Goal: Transaction & Acquisition: Purchase product/service

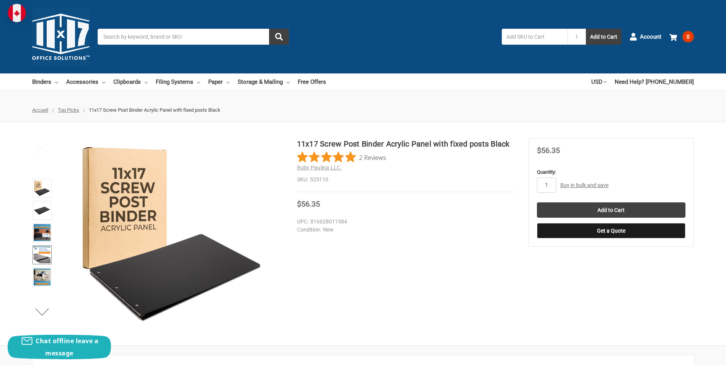
click at [46, 259] on img at bounding box center [42, 254] width 17 height 17
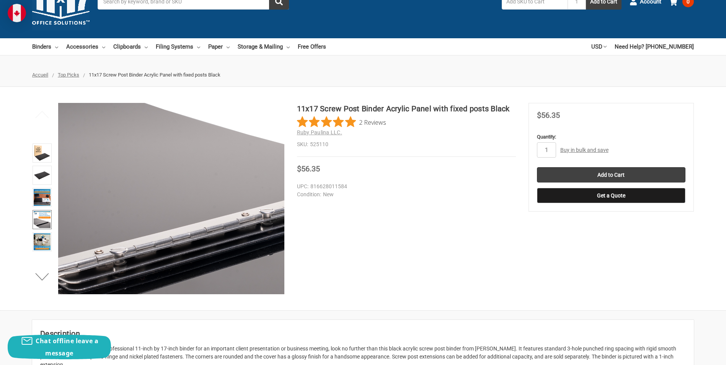
scroll to position [77, 0]
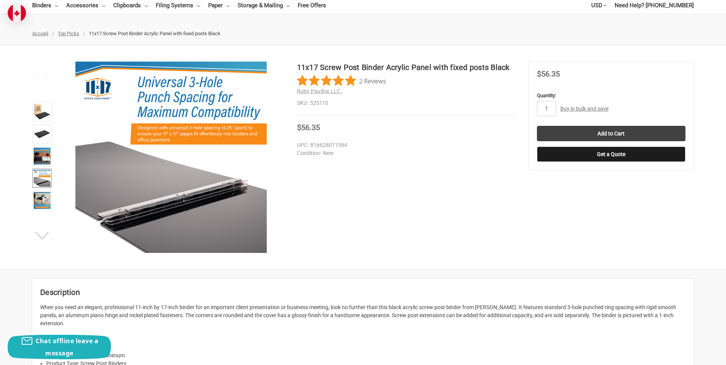
click at [41, 230] on button "Next" at bounding box center [42, 235] width 23 height 15
click at [42, 191] on link at bounding box center [42, 200] width 19 height 19
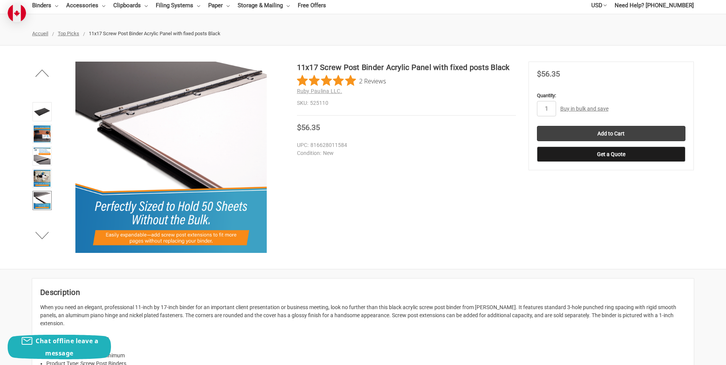
click at [44, 199] on img at bounding box center [42, 200] width 17 height 17
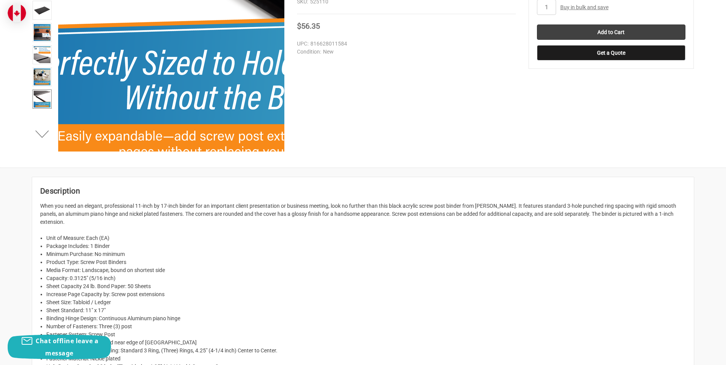
scroll to position [191, 0]
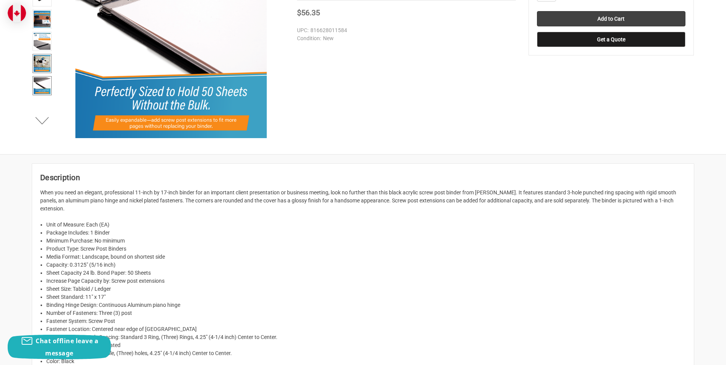
click at [45, 60] on img at bounding box center [42, 63] width 17 height 17
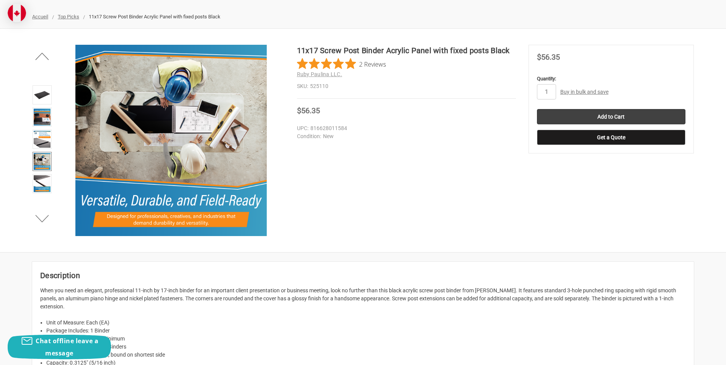
scroll to position [77, 0]
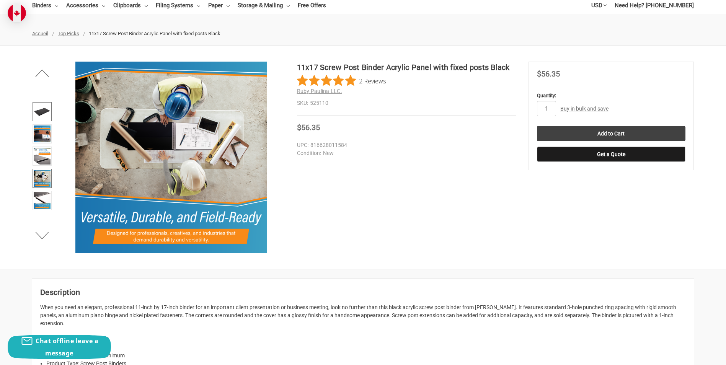
click at [48, 112] on img at bounding box center [42, 111] width 17 height 17
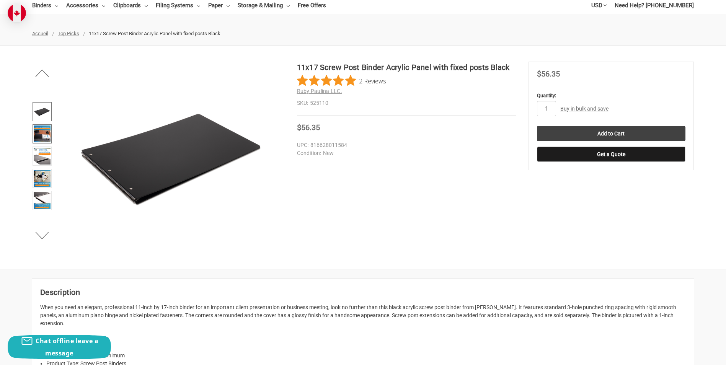
click at [47, 134] on img at bounding box center [42, 133] width 17 height 17
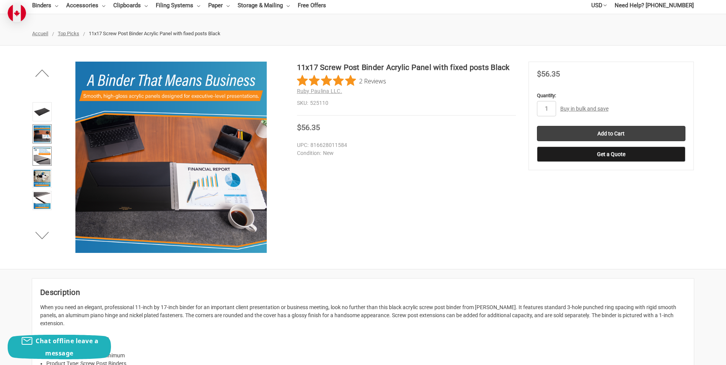
click at [44, 160] on img at bounding box center [42, 156] width 17 height 17
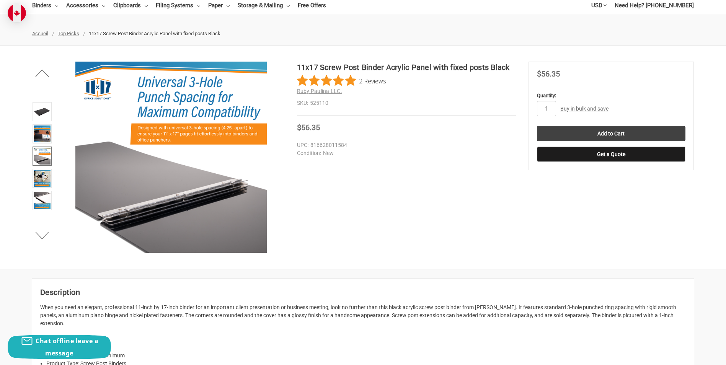
click at [47, 157] on img at bounding box center [42, 156] width 17 height 17
click at [49, 181] on img at bounding box center [42, 178] width 17 height 17
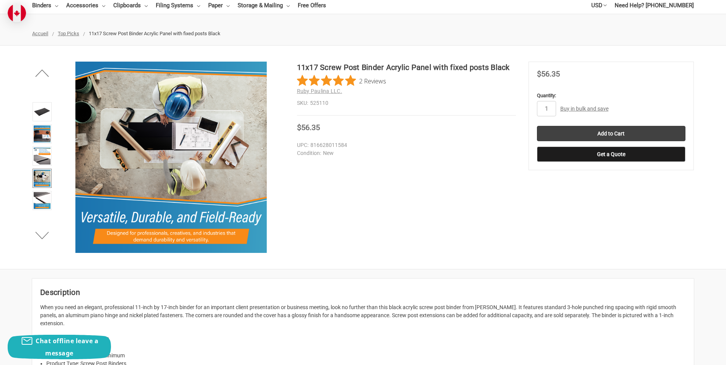
click at [41, 215] on ul "Previous Next" at bounding box center [42, 157] width 24 height 191
click at [41, 225] on ul "Previous Next" at bounding box center [42, 157] width 24 height 191
click at [41, 239] on button "Next" at bounding box center [42, 235] width 23 height 15
click at [39, 230] on button "Next" at bounding box center [42, 235] width 23 height 15
click at [41, 230] on button "Next" at bounding box center [42, 235] width 23 height 15
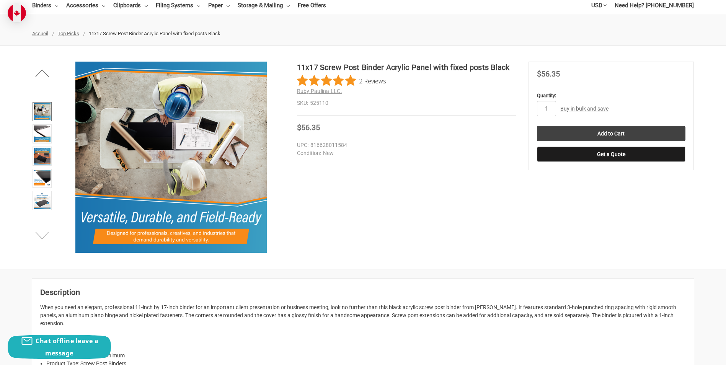
click at [42, 230] on button "Next" at bounding box center [42, 235] width 23 height 15
click at [43, 230] on button "Next" at bounding box center [42, 235] width 23 height 15
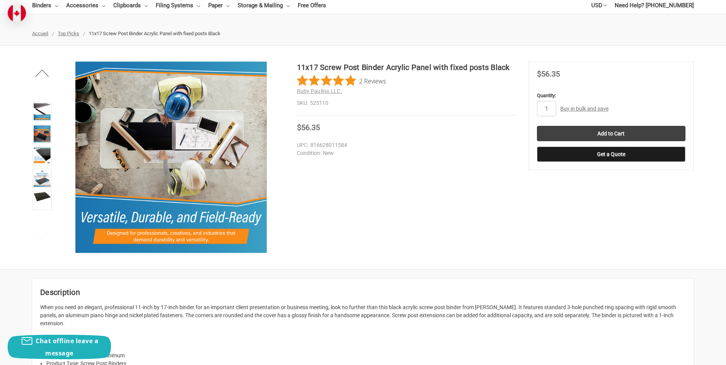
click at [43, 230] on button "Next" at bounding box center [42, 235] width 23 height 15
click at [44, 179] on img at bounding box center [42, 178] width 17 height 17
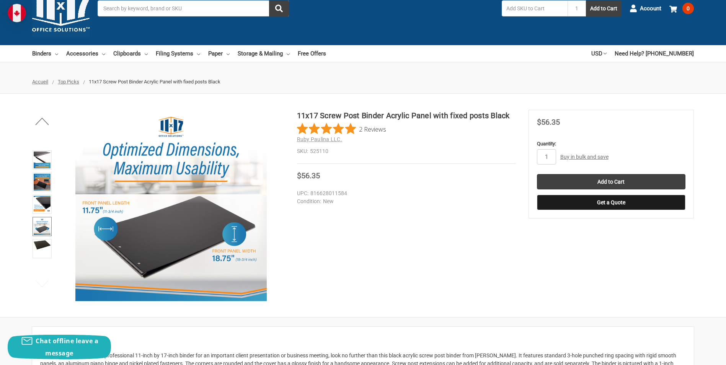
scroll to position [0, 0]
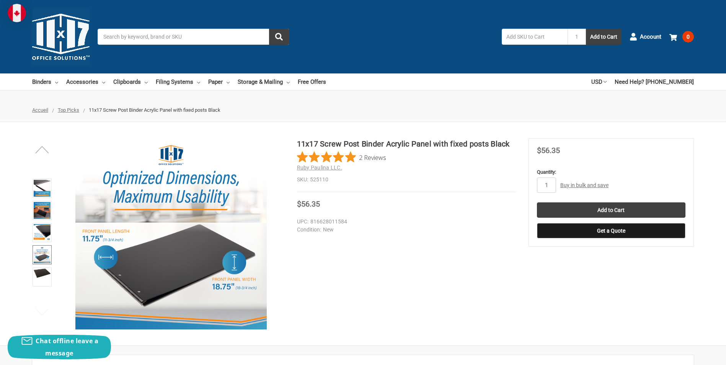
click at [52, 148] on button "Previous" at bounding box center [42, 149] width 23 height 15
click at [53, 148] on button "Previous" at bounding box center [42, 149] width 23 height 15
click at [55, 149] on div "Previous Next" at bounding box center [158, 233] width 252 height 191
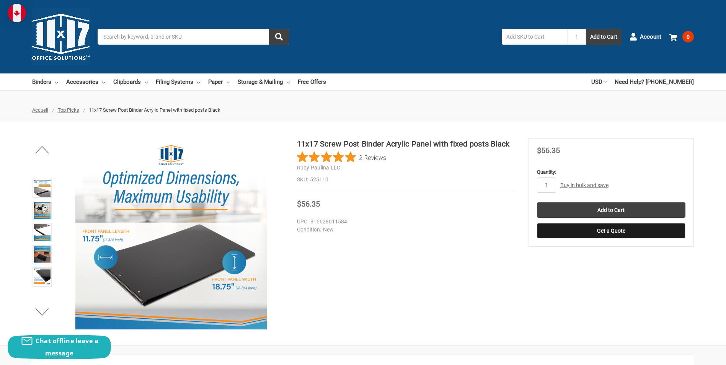
click at [55, 152] on div "Previous Next" at bounding box center [158, 233] width 252 height 191
click at [46, 149] on button "Previous" at bounding box center [42, 149] width 23 height 15
click at [45, 150] on button "Previous" at bounding box center [42, 149] width 23 height 15
click at [46, 150] on button "Previous" at bounding box center [42, 149] width 23 height 15
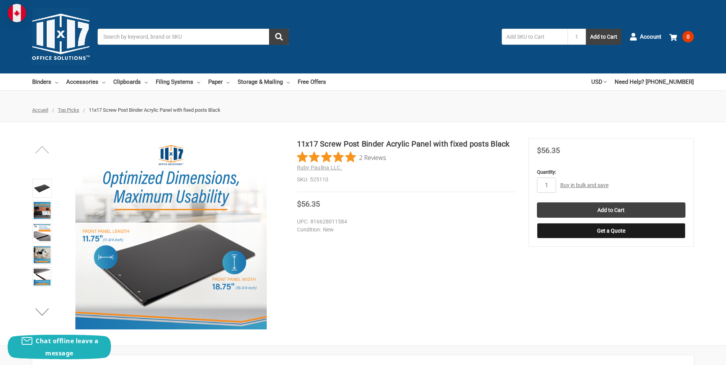
click at [46, 150] on button "Previous" at bounding box center [42, 149] width 23 height 15
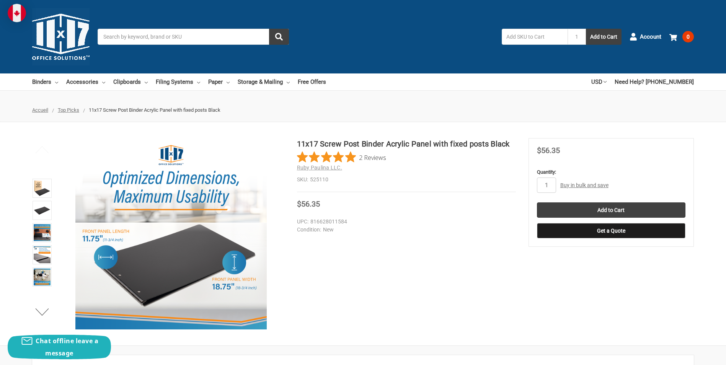
click at [47, 150] on button "Previous" at bounding box center [42, 149] width 23 height 15
click at [44, 196] on img at bounding box center [42, 188] width 17 height 17
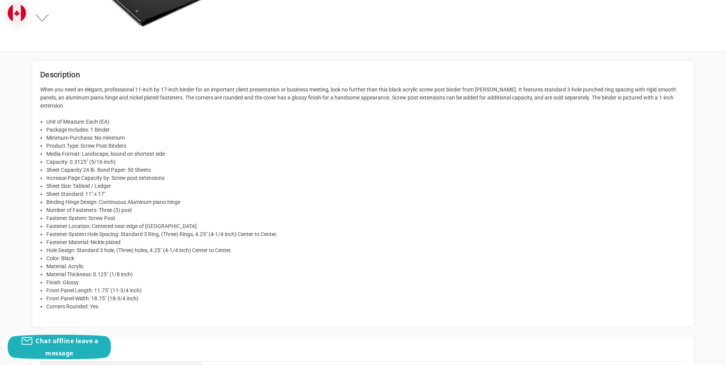
scroll to position [306, 0]
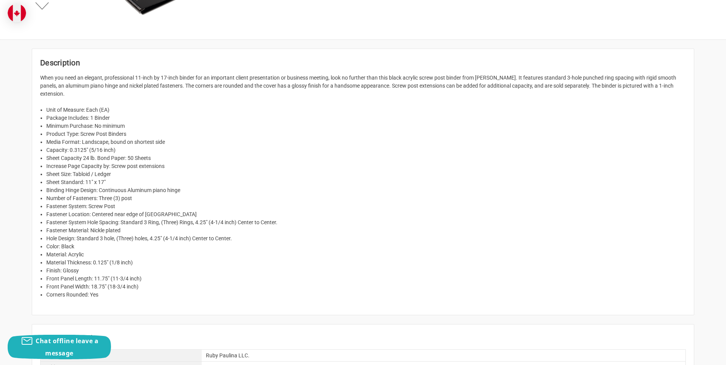
click at [73, 165] on li "Increase Page Capacity by: Screw post extensions" at bounding box center [365, 166] width 639 height 8
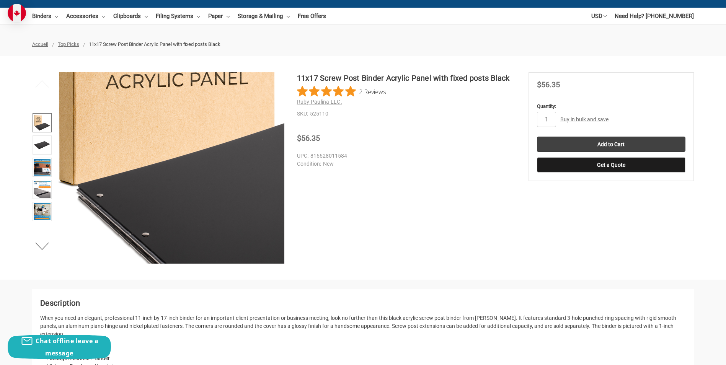
scroll to position [0, 0]
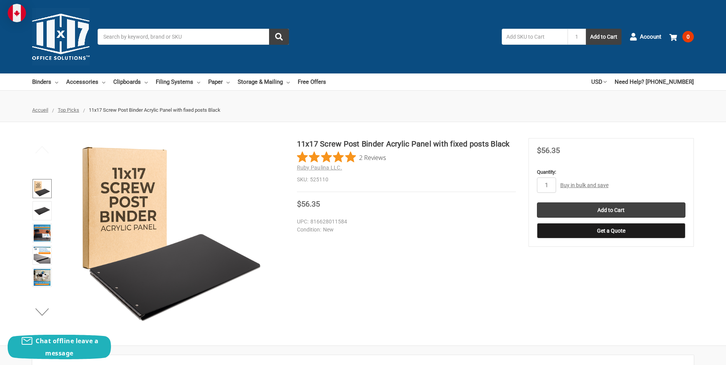
click at [116, 42] on input "Search" at bounding box center [193, 37] width 191 height 16
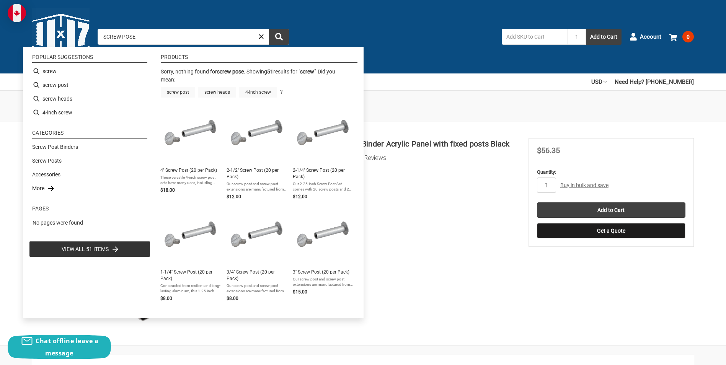
type input "SCREW POSE"
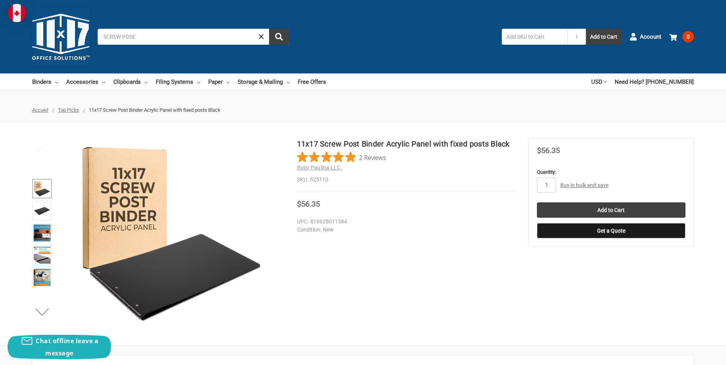
click at [406, 42] on div "Search SCREW POSE Ruby Paulina LLC. SKU: 955150 2'' Screw Post (20 per Pack) MS…" at bounding box center [364, 37] width 532 height 16
